Goal: Transaction & Acquisition: Book appointment/travel/reservation

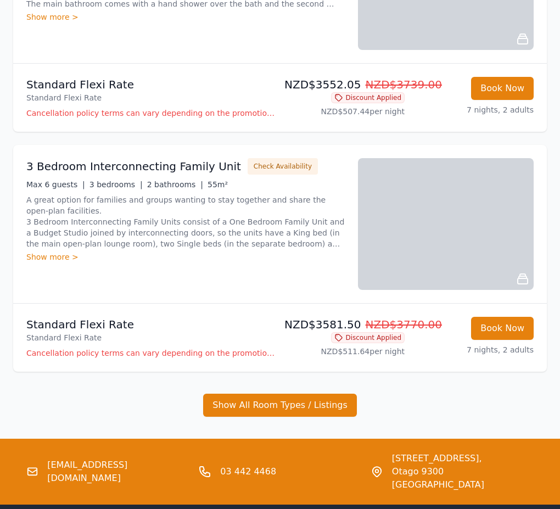
scroll to position [1772, 0]
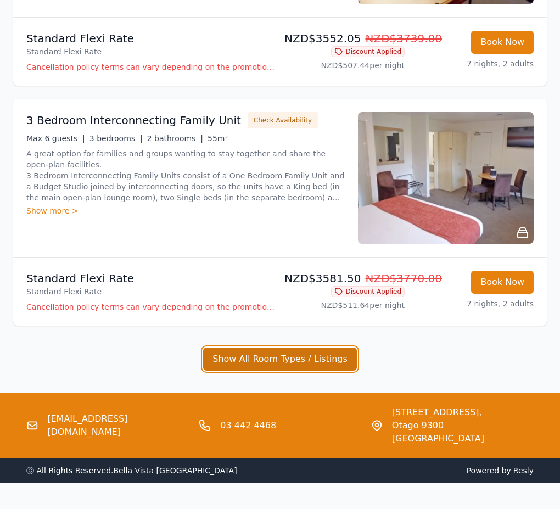
click at [300, 347] on button "Show All Room Types / Listings" at bounding box center [280, 358] width 154 height 23
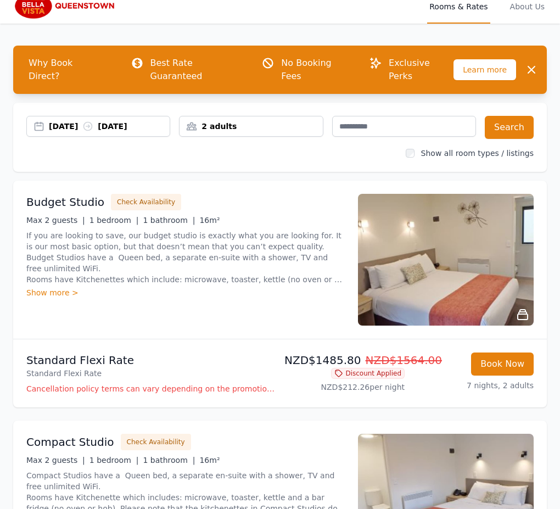
scroll to position [0, 0]
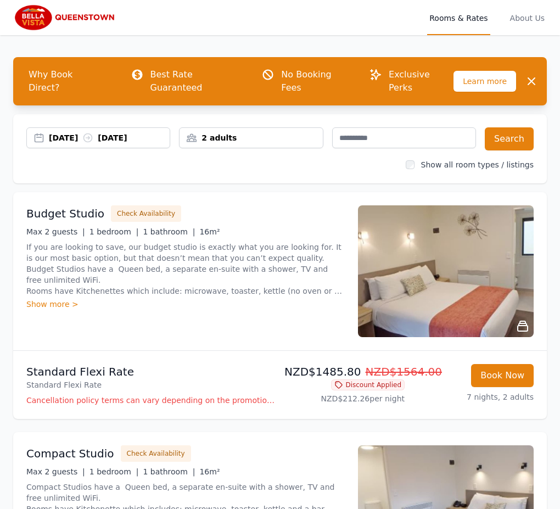
click at [434, 160] on label "Show all room types / listings" at bounding box center [477, 164] width 113 height 9
click at [223, 132] on div "2 adults" at bounding box center [250, 137] width 143 height 11
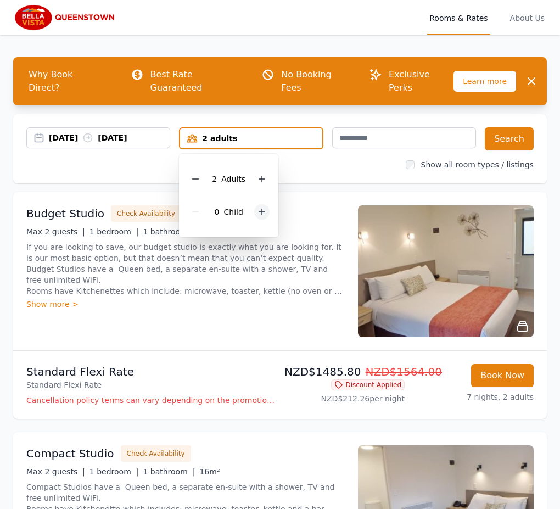
click at [262, 209] on icon at bounding box center [262, 212] width 6 height 6
click at [502, 127] on button "Search" at bounding box center [509, 138] width 49 height 23
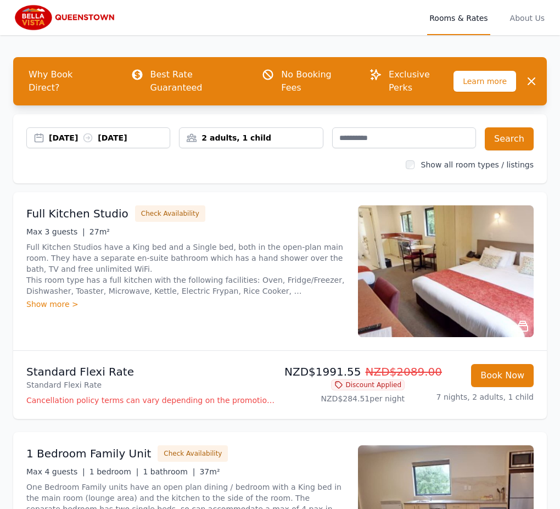
click at [229, 127] on div "2 adults, 1 child" at bounding box center [251, 137] width 144 height 21
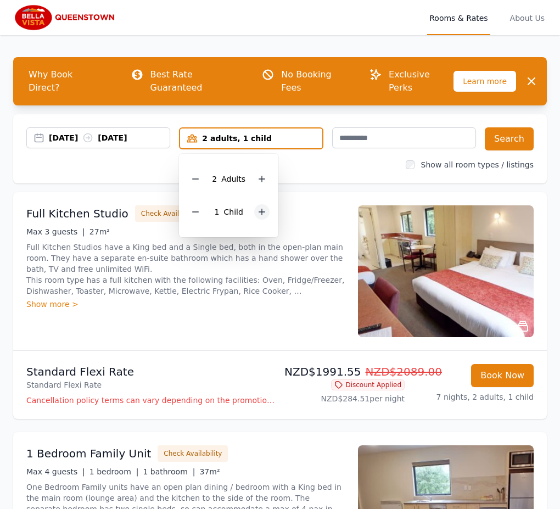
click at [264, 207] on icon at bounding box center [261, 211] width 9 height 9
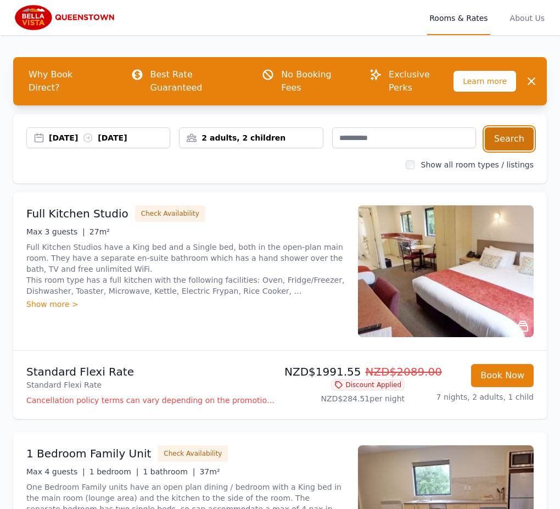
click at [502, 127] on button "Search" at bounding box center [509, 138] width 49 height 23
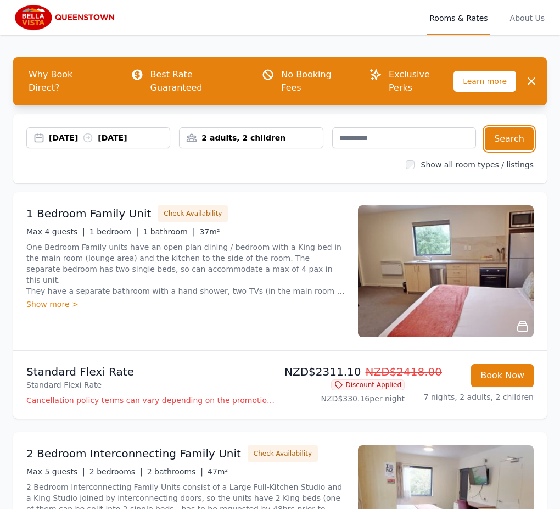
click at [241, 132] on div "2 adults, 2 children" at bounding box center [250, 137] width 143 height 11
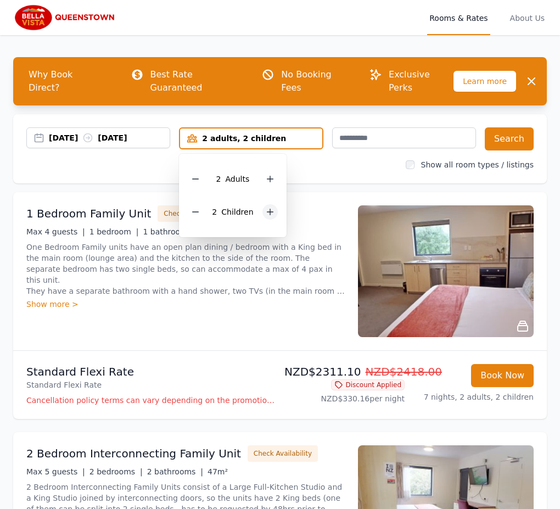
click at [269, 209] on icon at bounding box center [270, 212] width 6 height 6
click at [505, 127] on button "Search" at bounding box center [509, 138] width 49 height 23
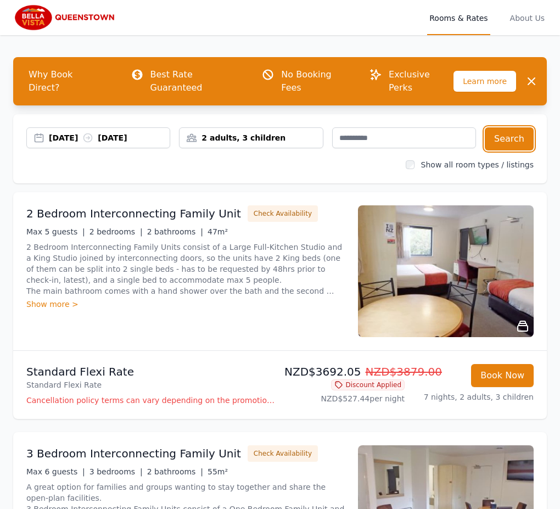
click at [265, 132] on div "2 adults, 3 children" at bounding box center [250, 137] width 143 height 11
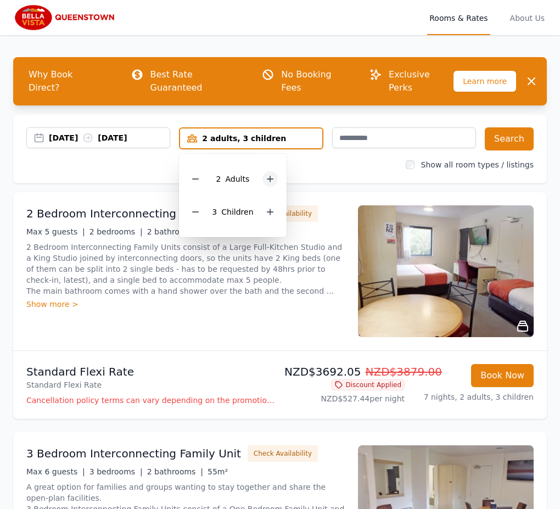
click at [267, 175] on icon at bounding box center [270, 179] width 9 height 9
click at [513, 127] on button "Search" at bounding box center [509, 138] width 49 height 23
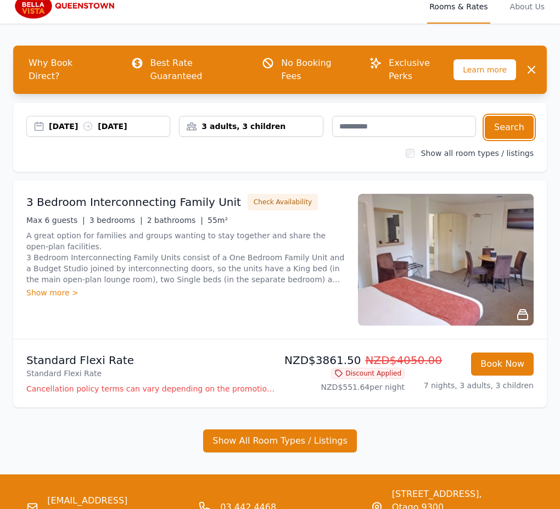
scroll to position [20, 0]
